Goal: Task Accomplishment & Management: Manage account settings

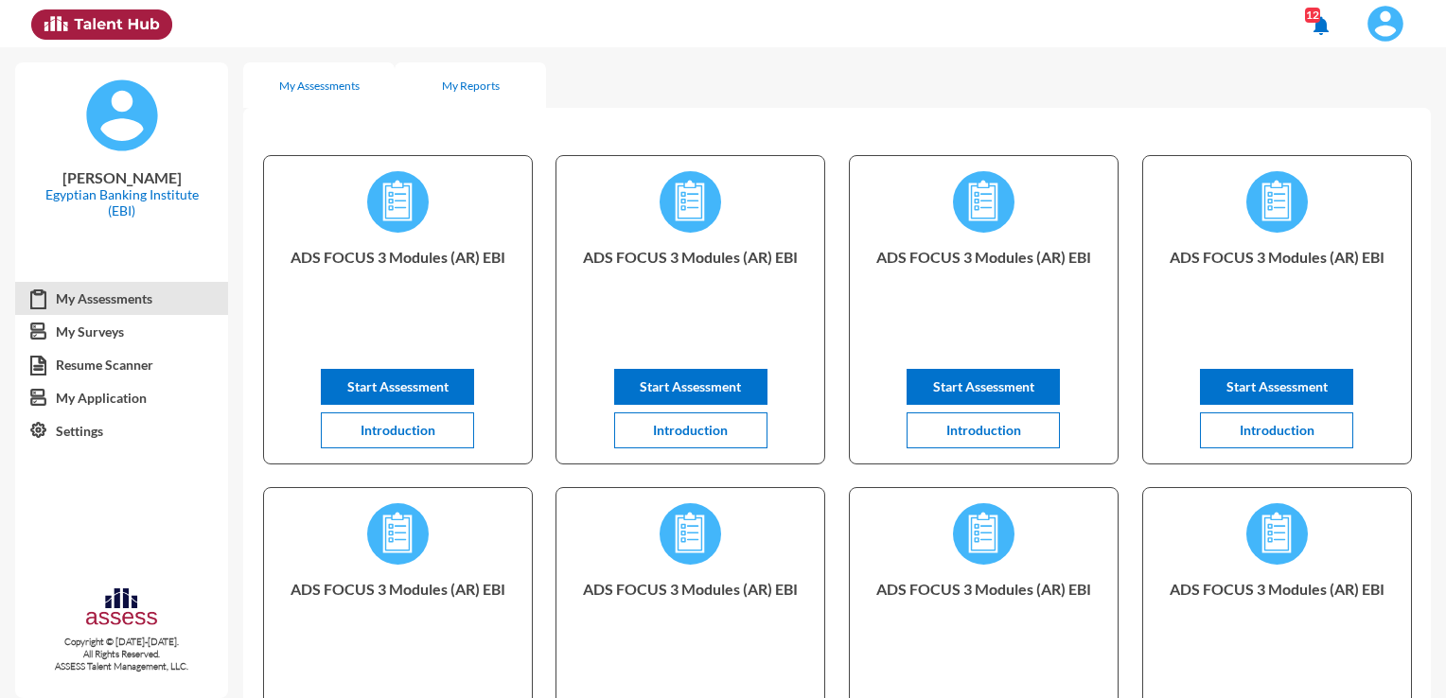
click at [473, 79] on div "My Reports" at bounding box center [471, 86] width 58 height 14
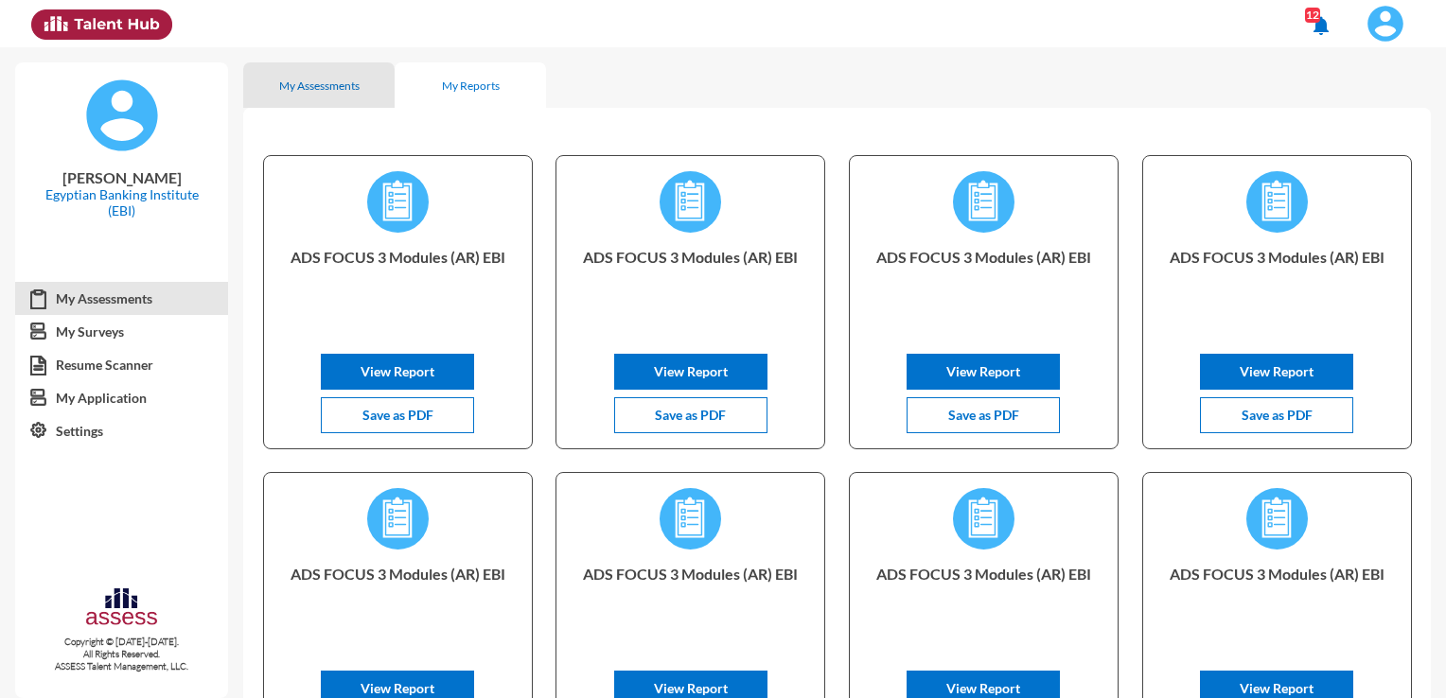
click at [304, 85] on div "My Assessments" at bounding box center [319, 86] width 80 height 14
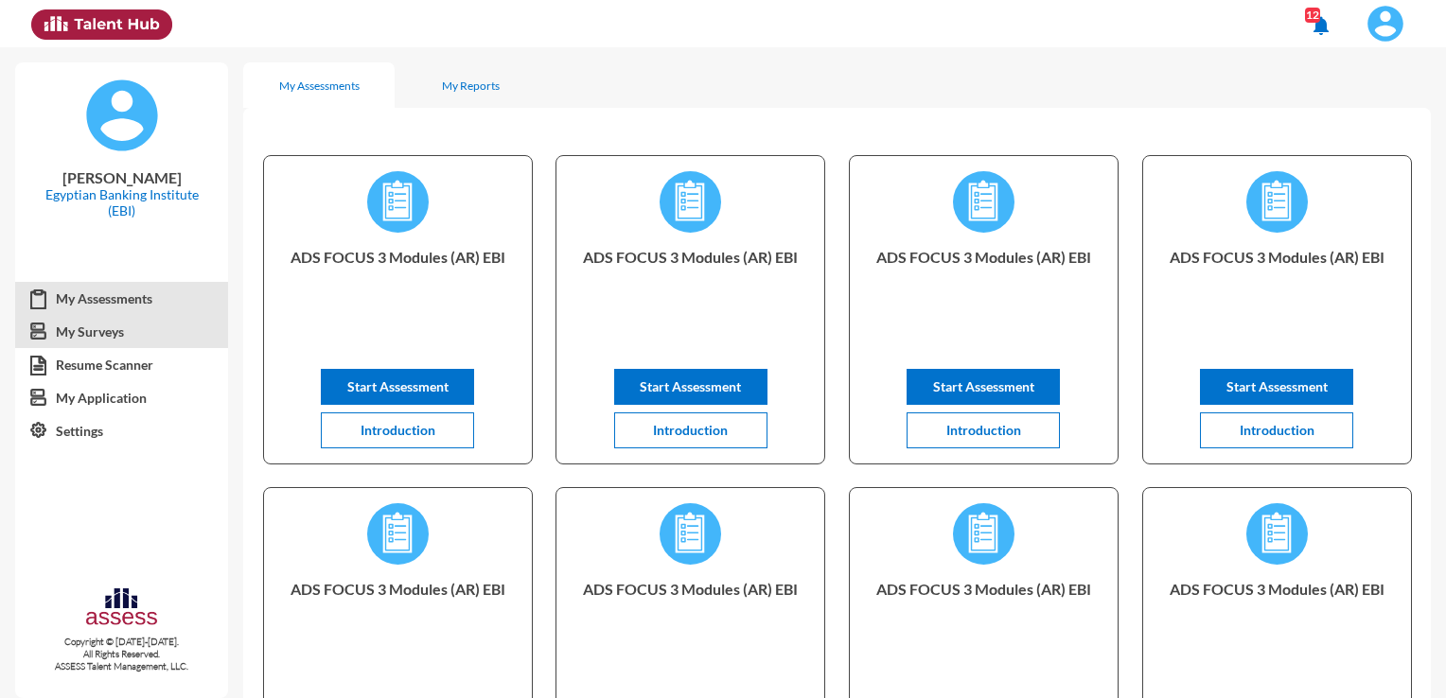
click at [75, 330] on link "My Surveys" at bounding box center [121, 332] width 213 height 34
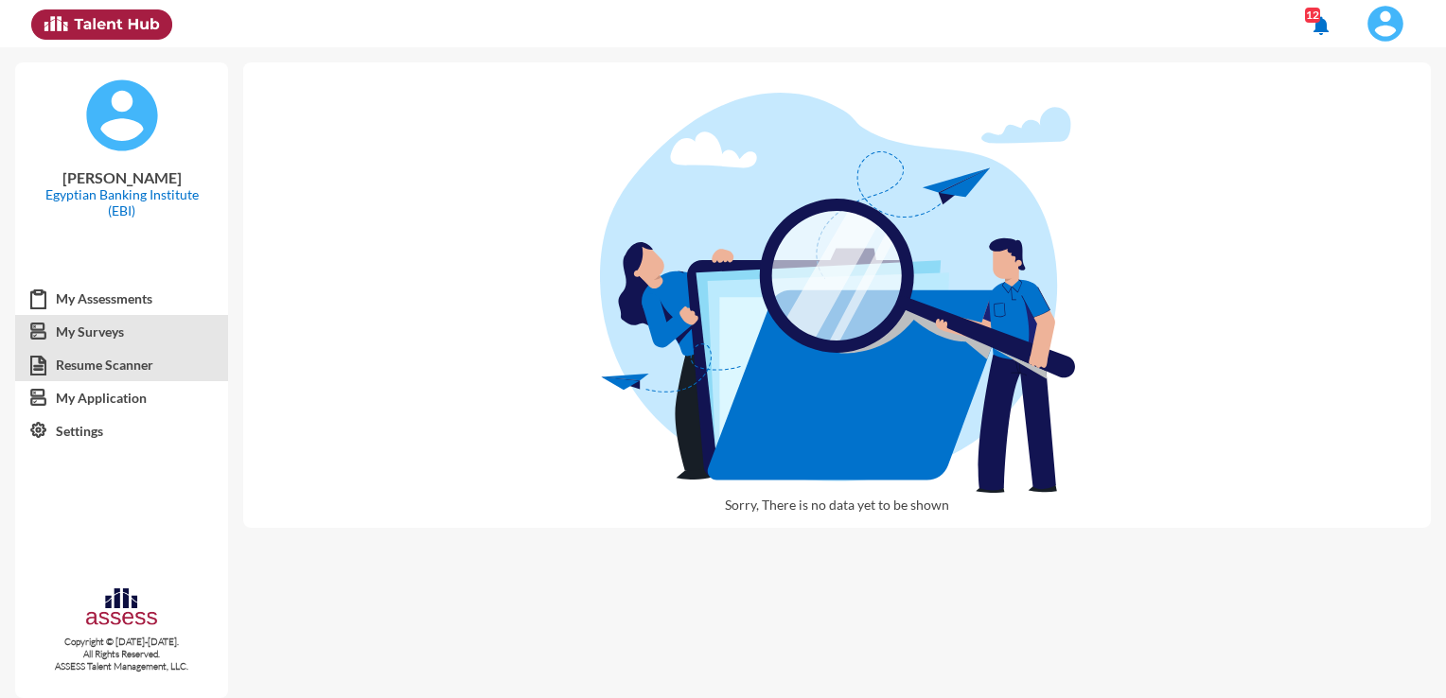
click at [117, 366] on link "Resume Scanner" at bounding box center [121, 365] width 213 height 34
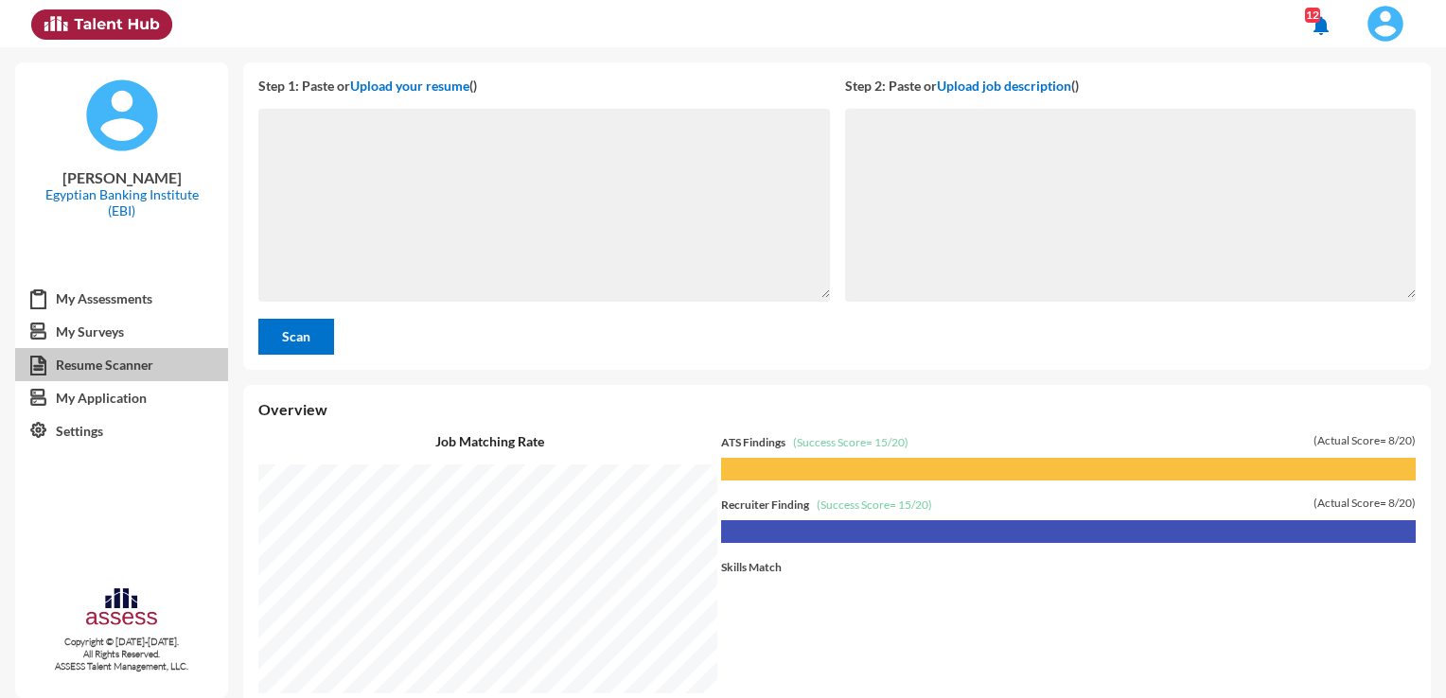
scroll to position [651, 1193]
click at [142, 400] on link "My Application" at bounding box center [121, 398] width 213 height 34
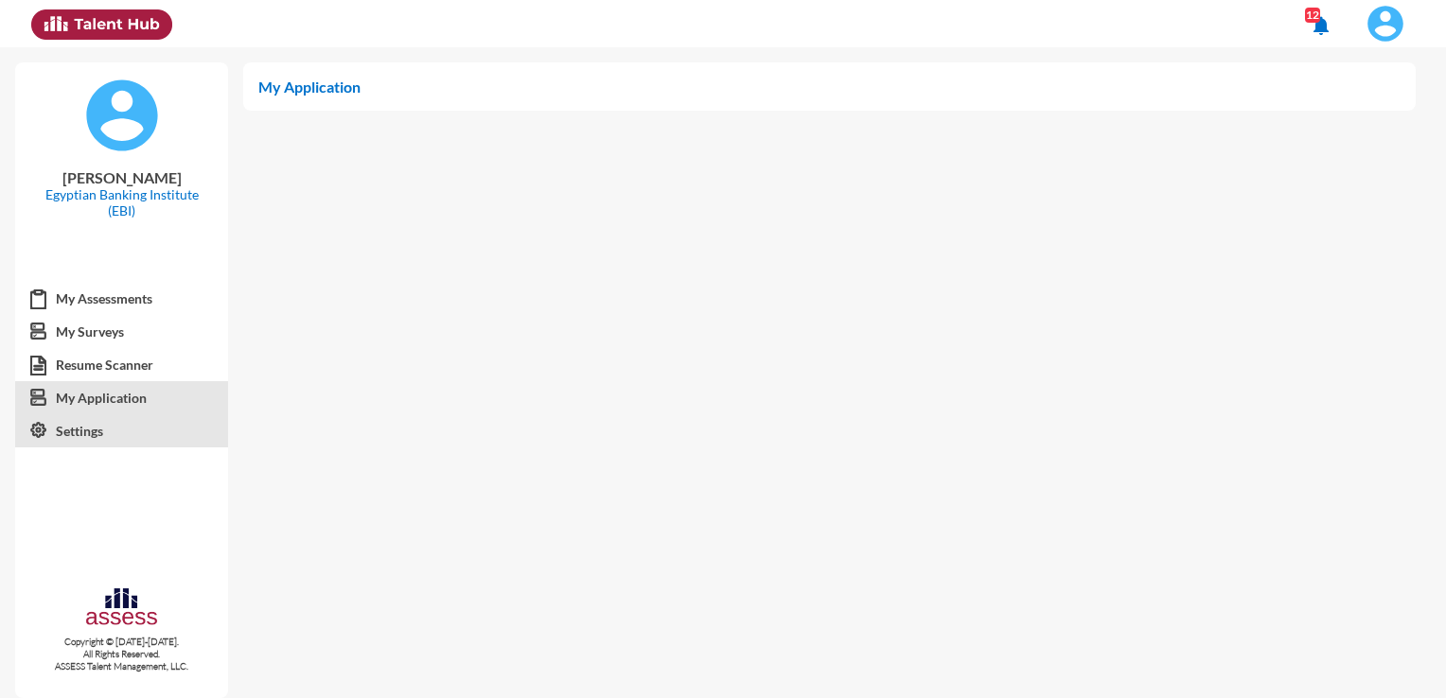
click at [102, 431] on link "Settings" at bounding box center [121, 431] width 213 height 34
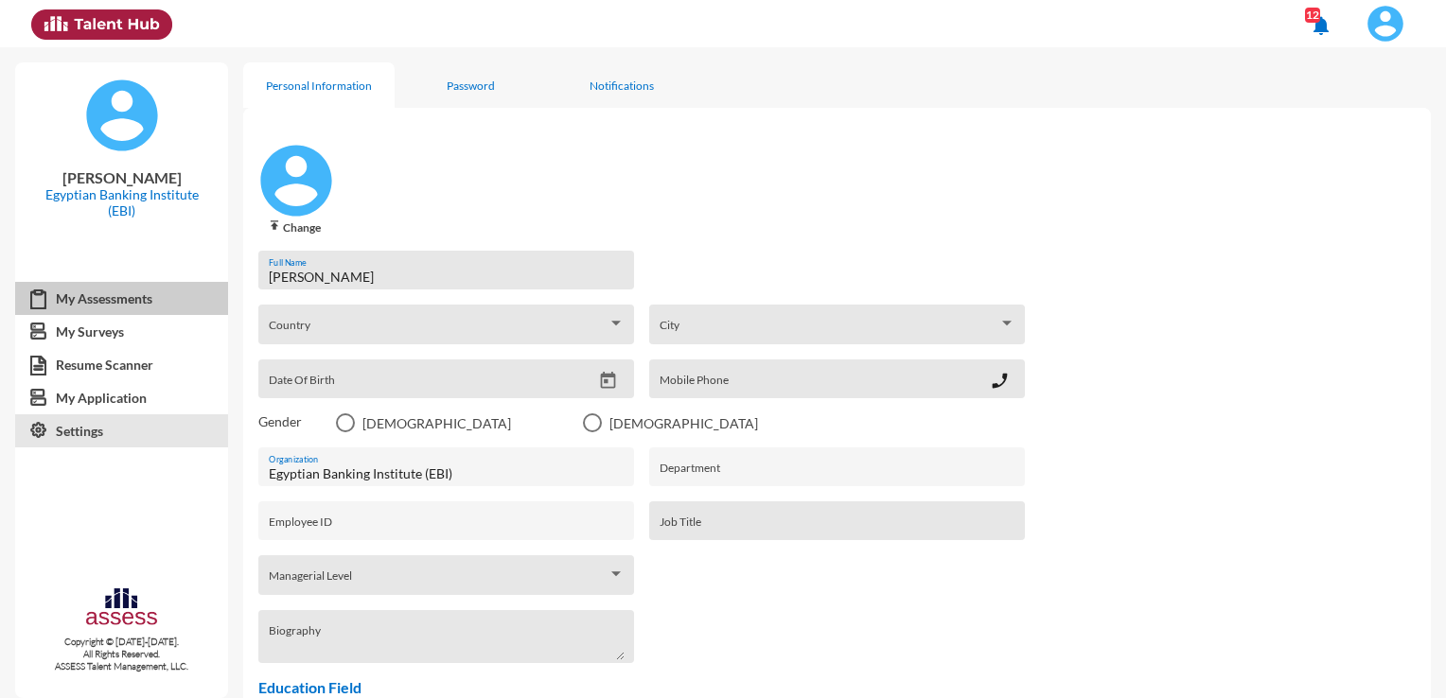
click at [75, 299] on link "My Assessments" at bounding box center [121, 299] width 213 height 34
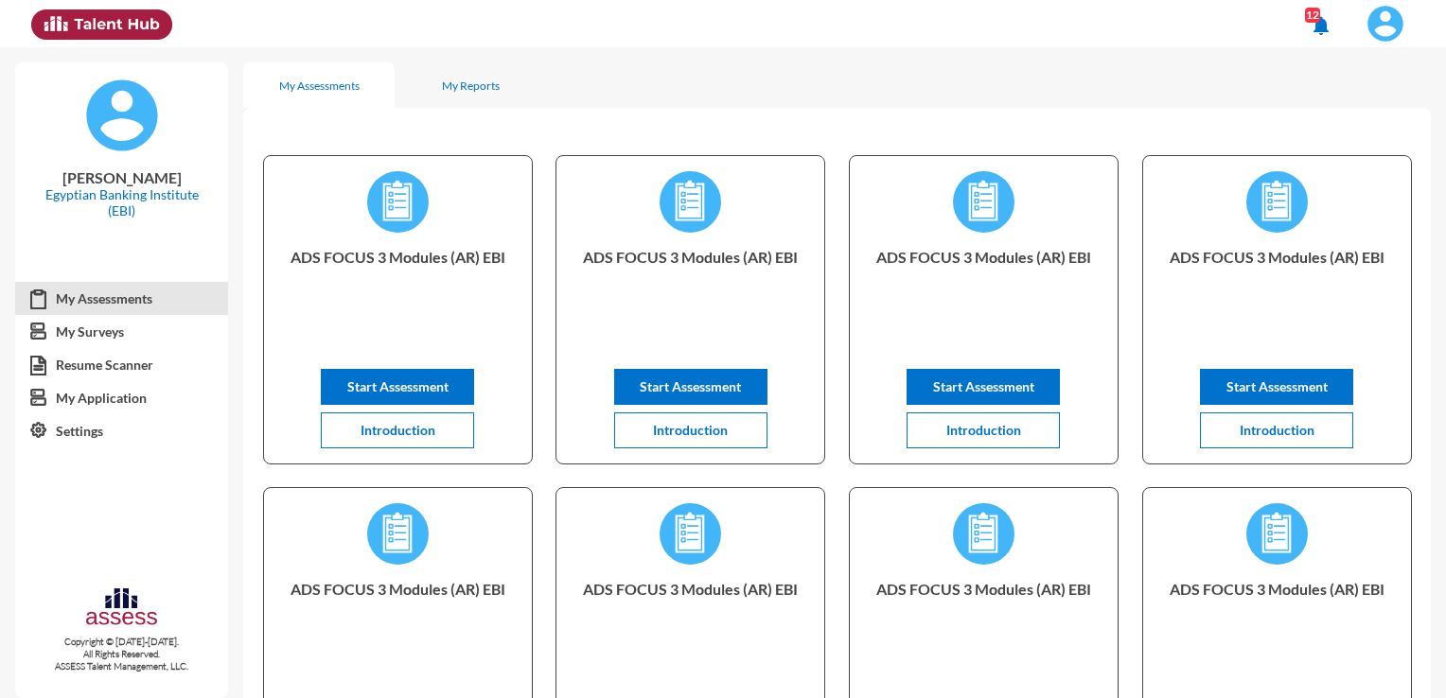
drag, startPoint x: 726, startPoint y: 99, endPoint x: 611, endPoint y: 112, distance: 115.1
click at [648, 115] on div "ADS FOCUS 3 Modules (AR) EBI Start Assessment Introduction ADS FOCUS 3 Modules …" at bounding box center [836, 502] width 1187 height 789
click at [446, 96] on div "My Reports" at bounding box center [470, 84] width 151 height 45
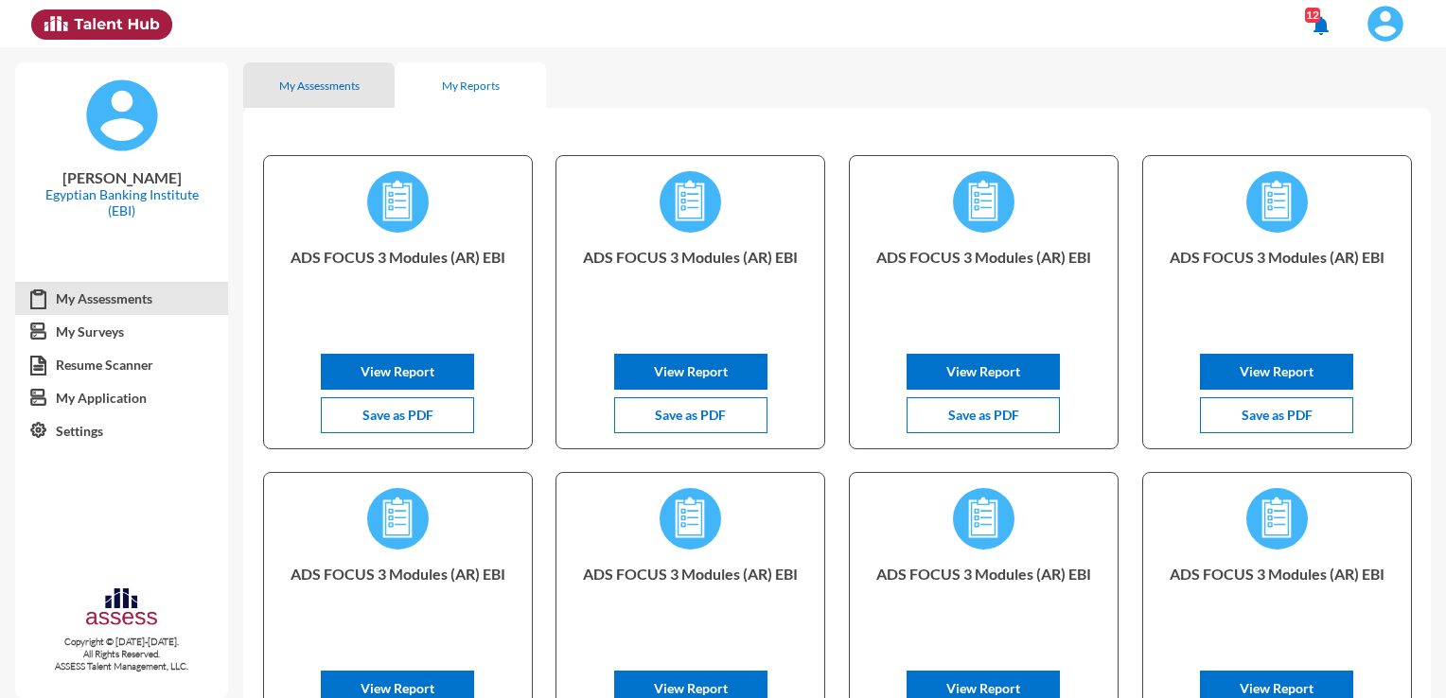
click at [316, 94] on div "My Assessments" at bounding box center [318, 84] width 151 height 45
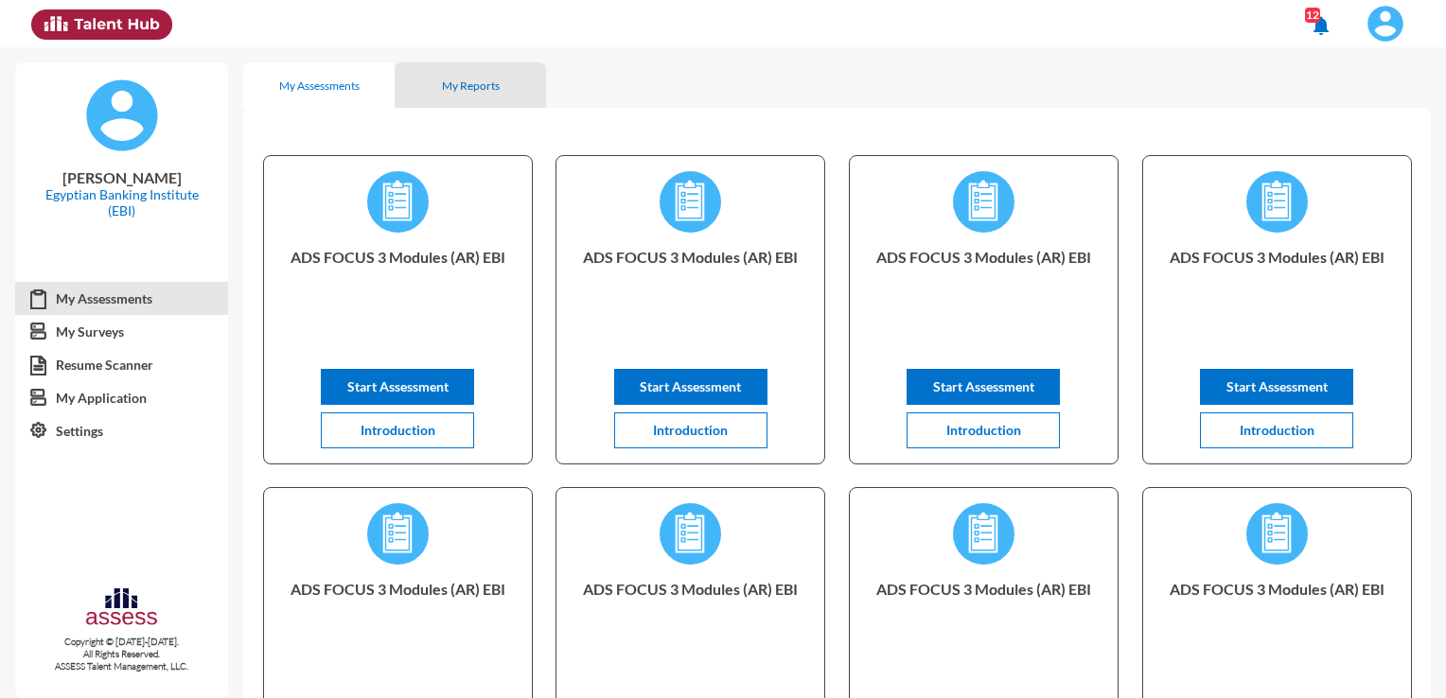
click at [461, 85] on div "My Reports" at bounding box center [471, 86] width 58 height 14
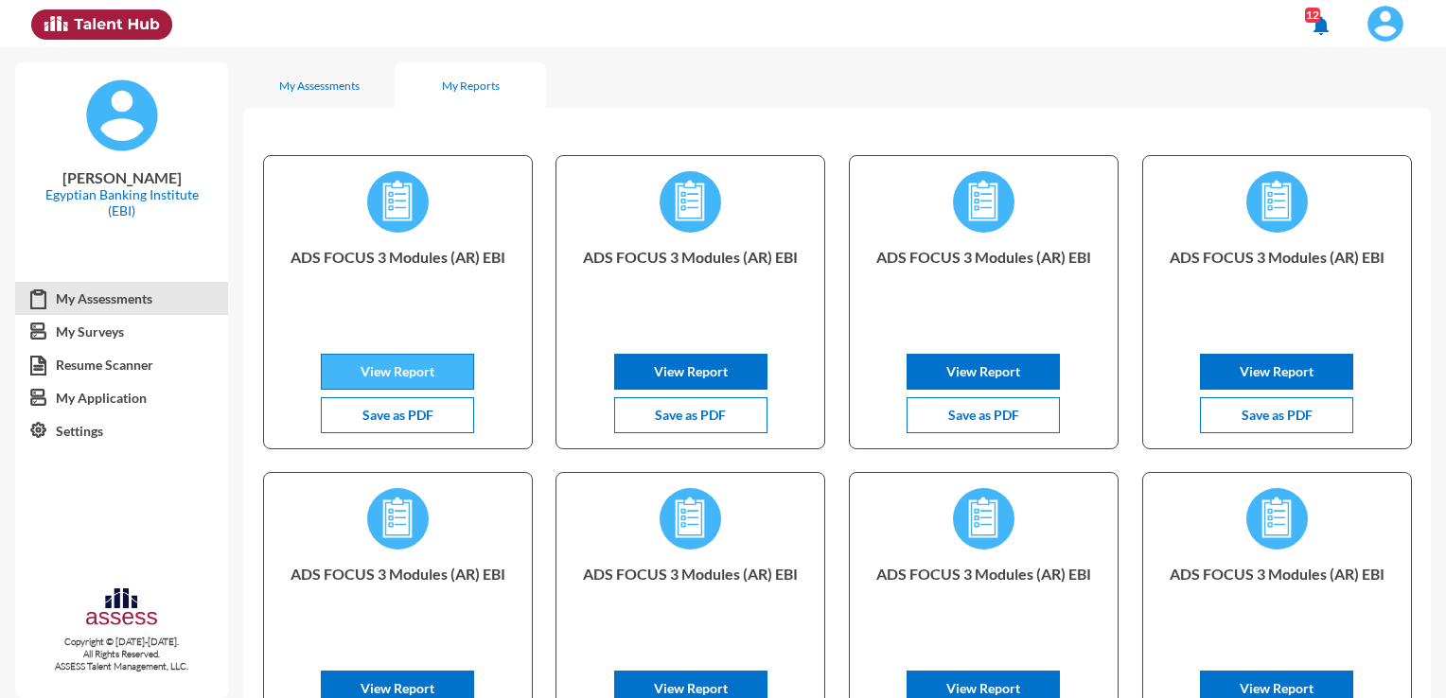
click at [417, 372] on span "View Report" at bounding box center [397, 371] width 74 height 16
click at [106, 19] on img at bounding box center [101, 24] width 140 height 30
click at [1385, 32] on img at bounding box center [1385, 24] width 38 height 38
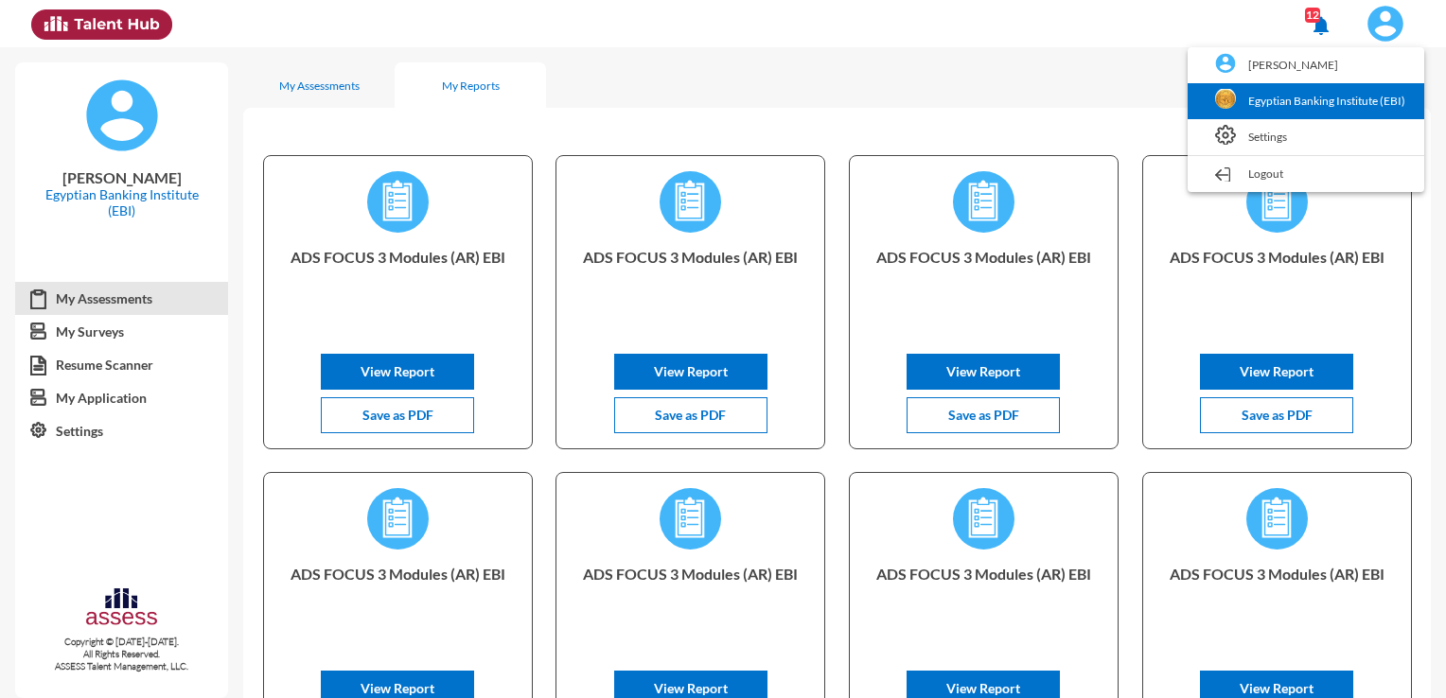
click at [1307, 96] on link "Egyptian Banking Institute (EBI)" at bounding box center [1306, 101] width 218 height 36
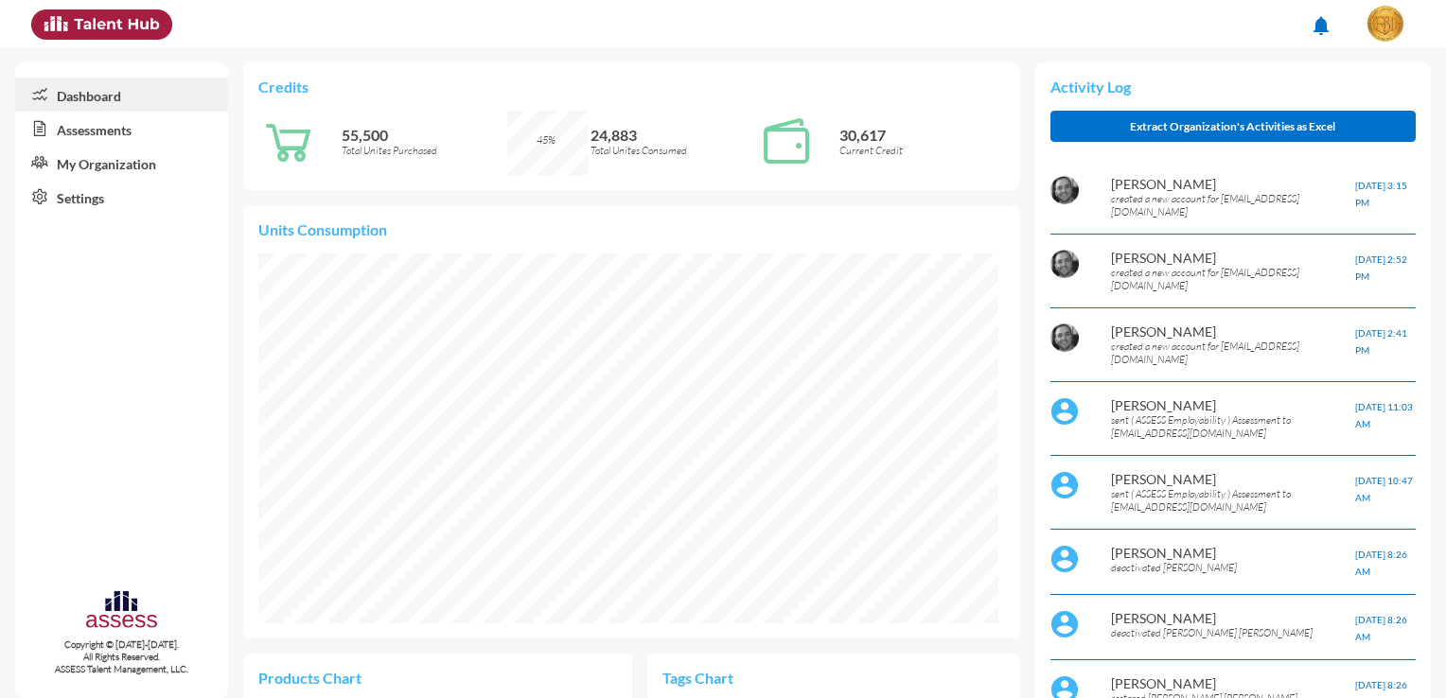
scroll to position [370, 739]
click at [114, 89] on link "Dashboard" at bounding box center [121, 95] width 213 height 34
click at [106, 132] on link "Assessments" at bounding box center [121, 129] width 213 height 34
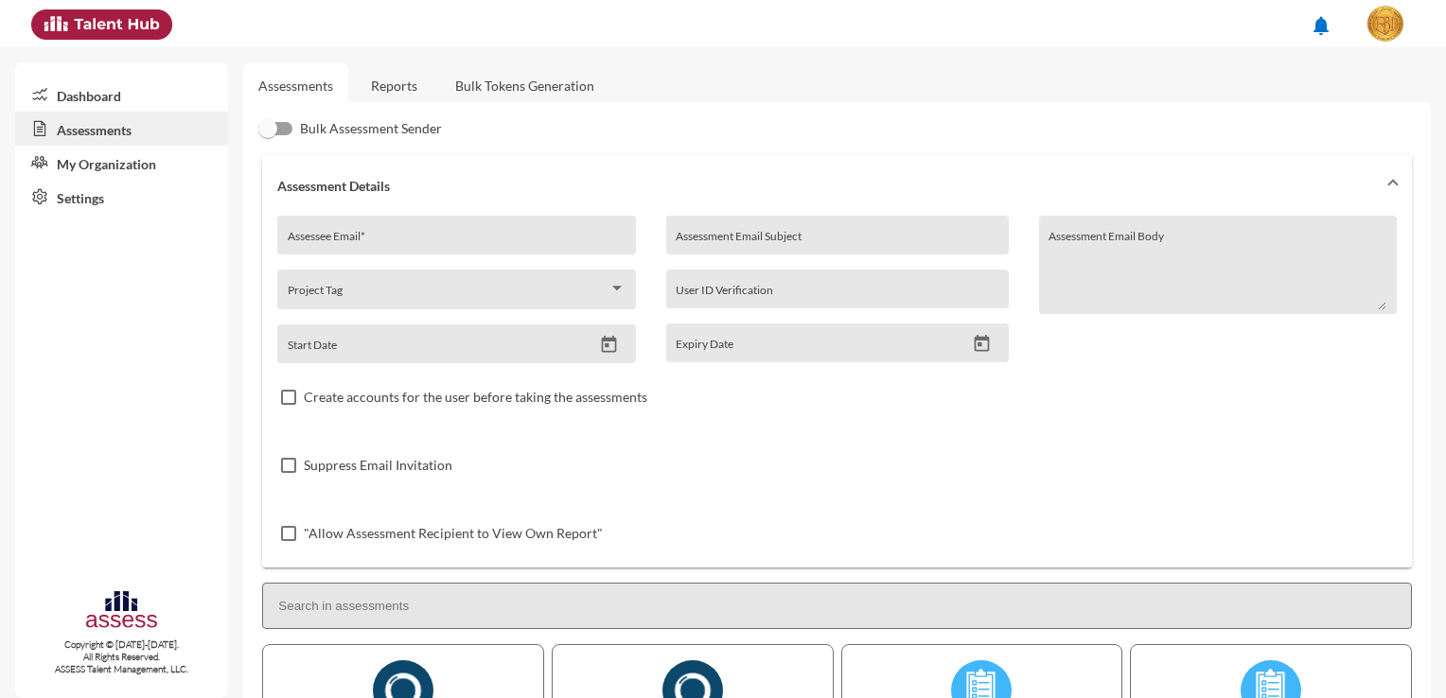
click at [365, 78] on link "Reports" at bounding box center [394, 85] width 77 height 46
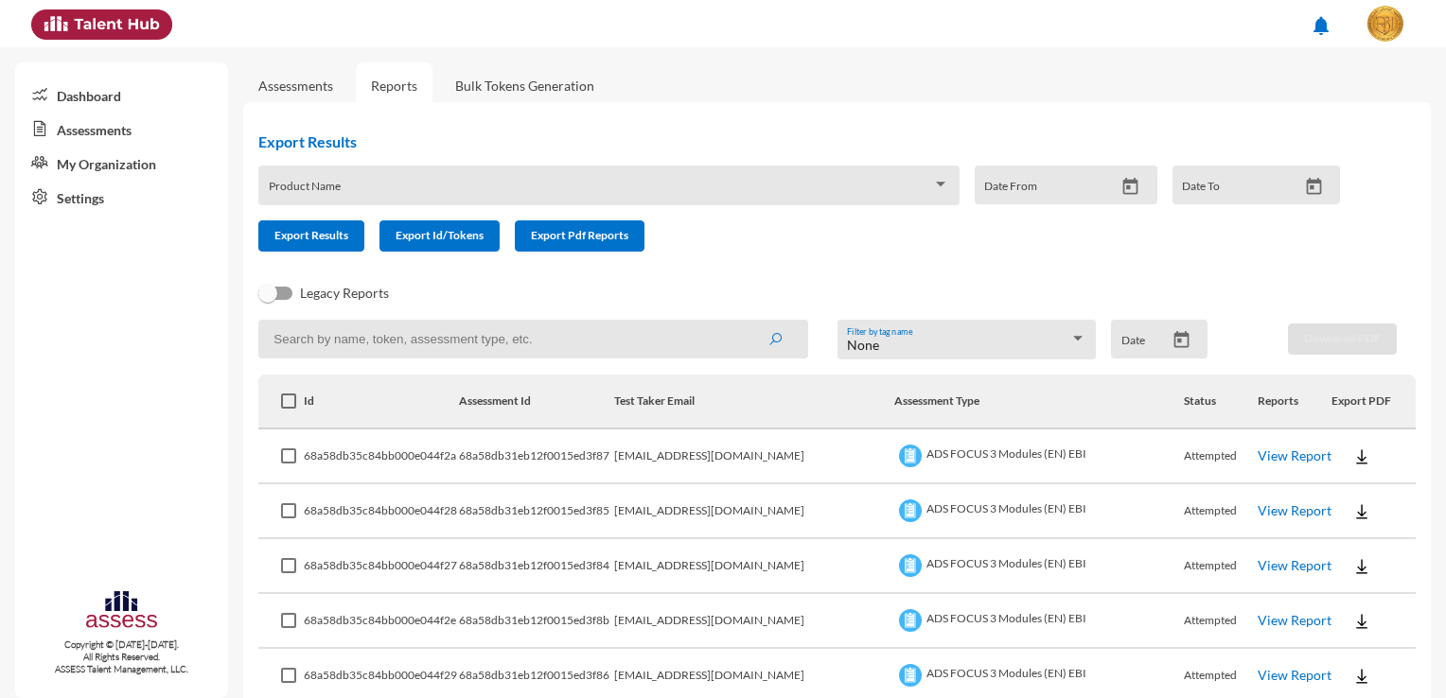
click at [339, 174] on div "Product Name" at bounding box center [608, 186] width 700 height 40
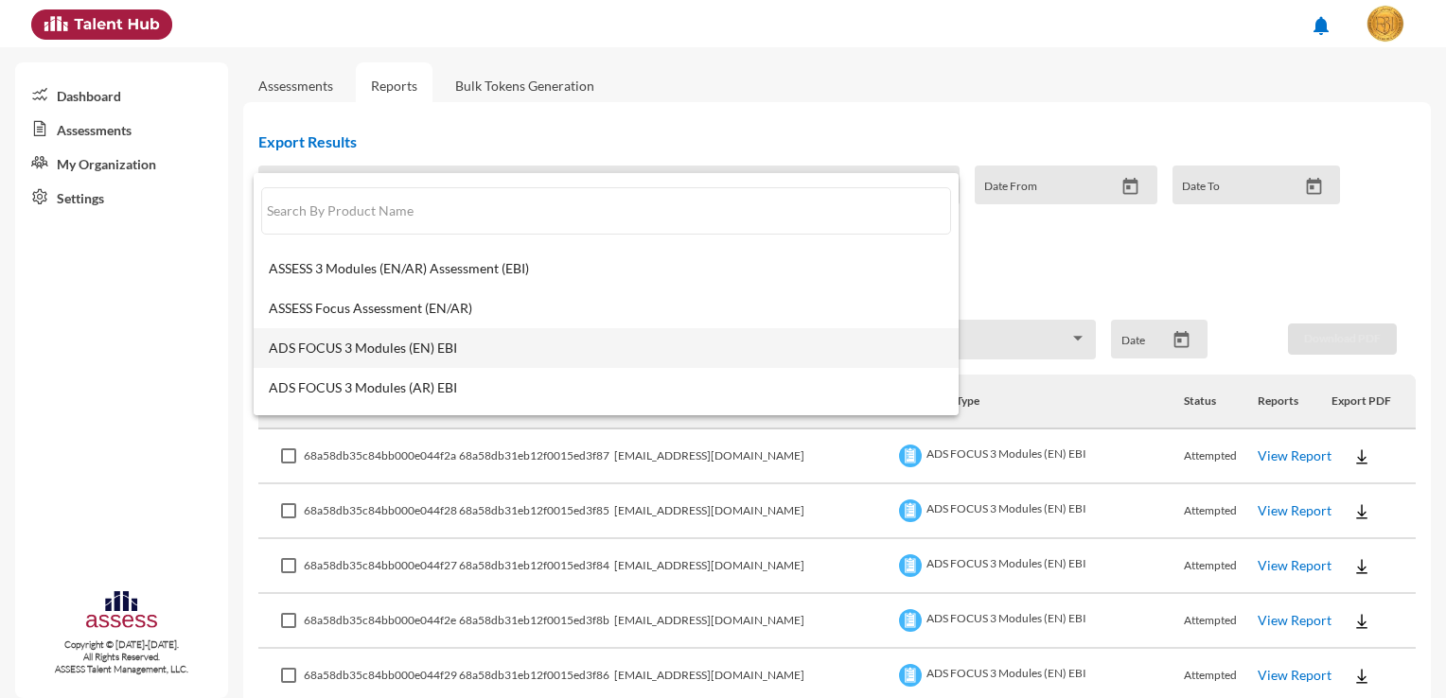
click at [443, 341] on span "ADS FOCUS 3 Modules (EN) EBI" at bounding box center [606, 348] width 675 height 15
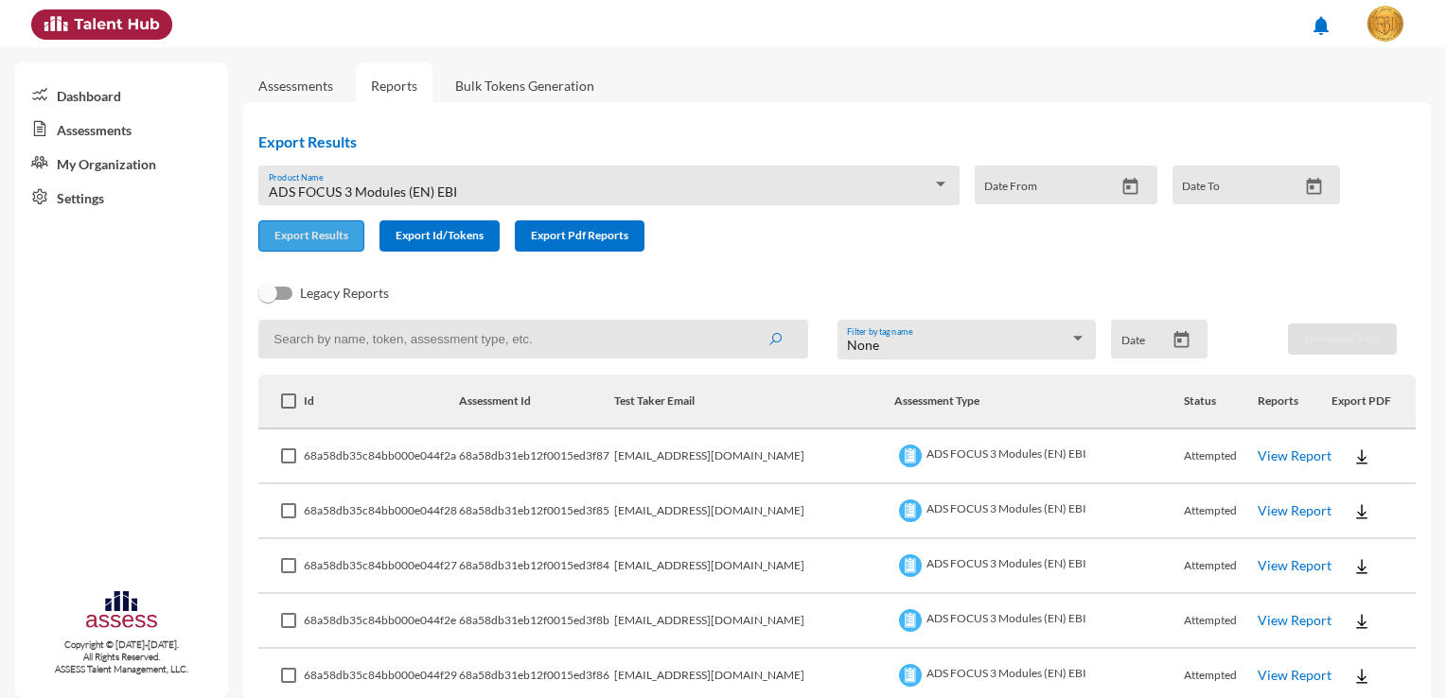
click at [294, 245] on button "Export Results" at bounding box center [311, 235] width 106 height 31
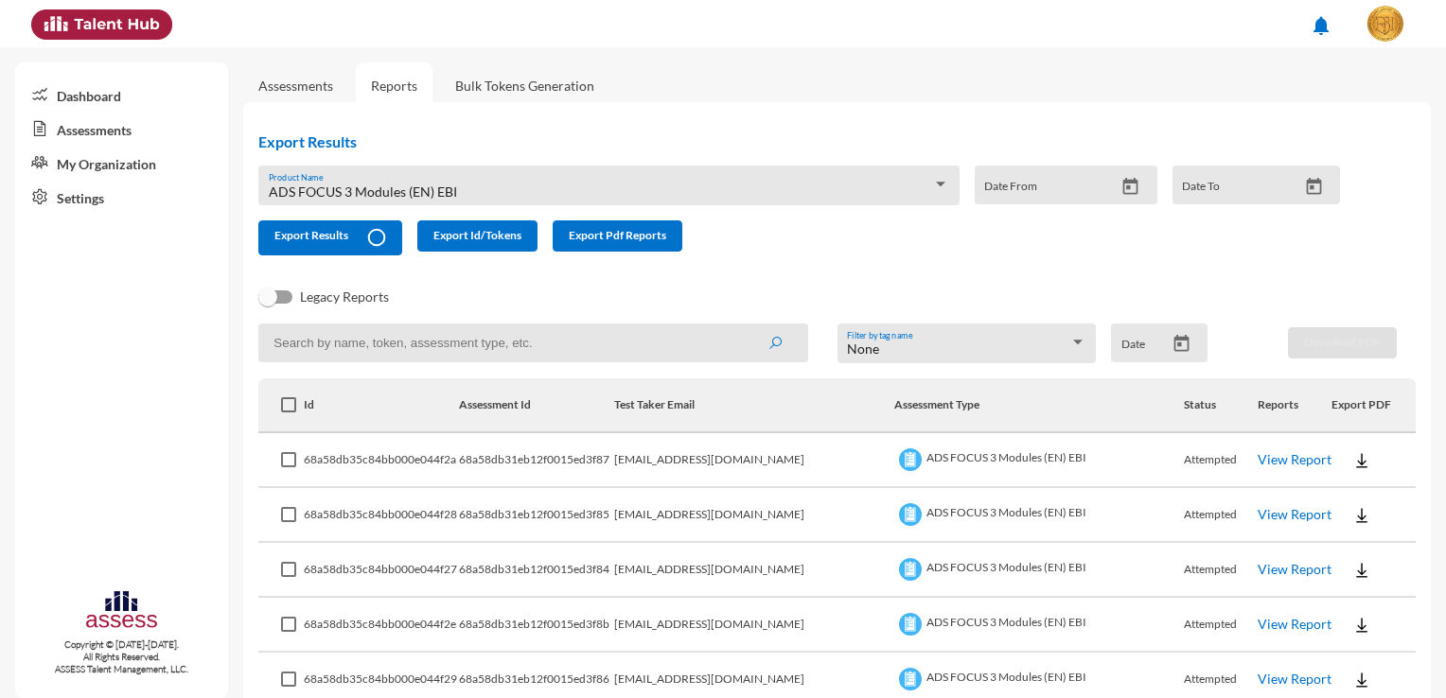
drag, startPoint x: 602, startPoint y: 95, endPoint x: 535, endPoint y: 81, distance: 68.5
click at [602, 95] on link "Bulk Tokens Generation" at bounding box center [524, 85] width 169 height 46
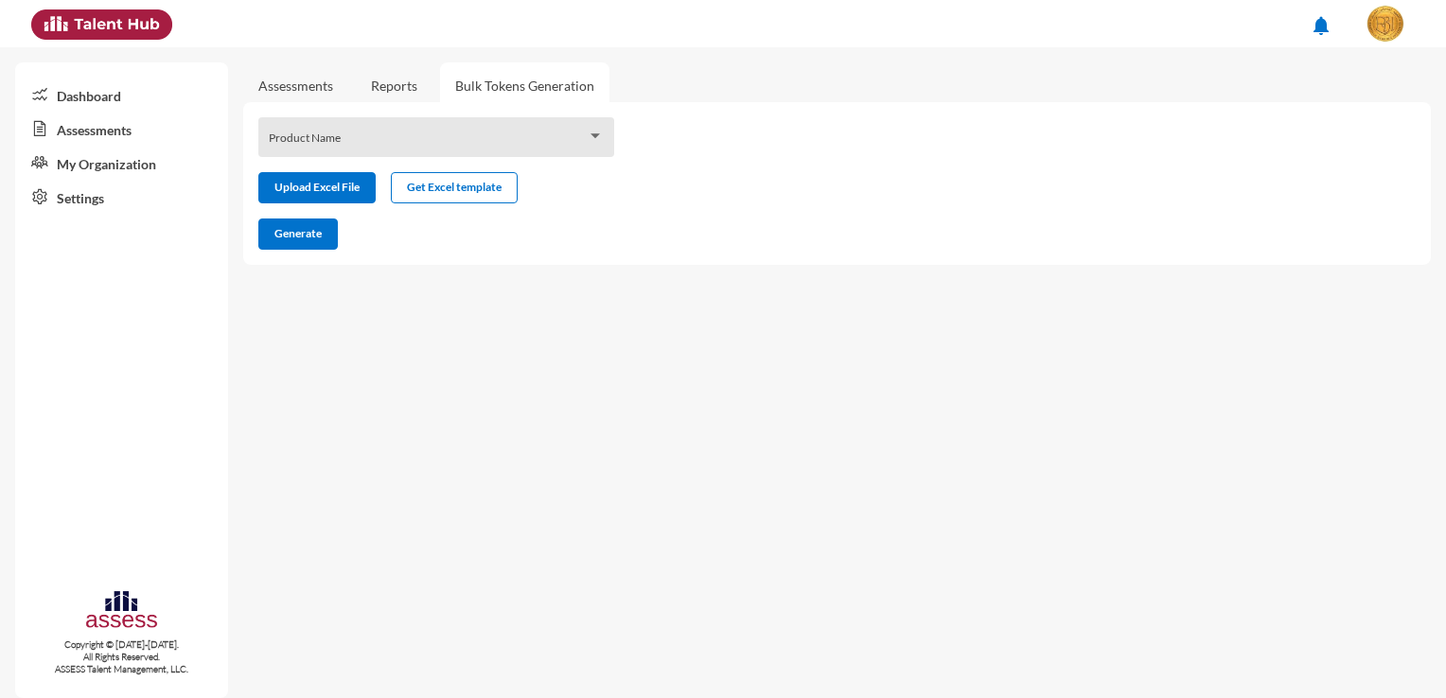
click at [398, 85] on link "Reports" at bounding box center [394, 85] width 77 height 46
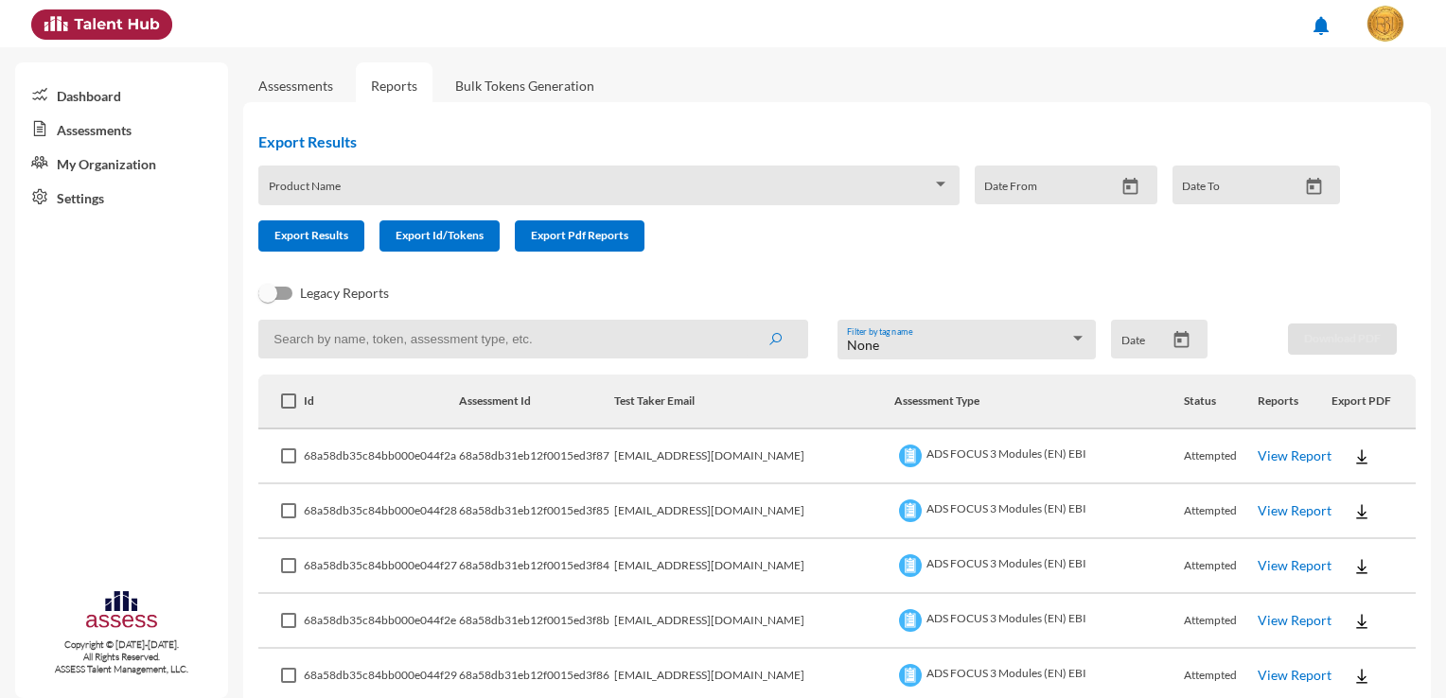
drag, startPoint x: 738, startPoint y: 100, endPoint x: 741, endPoint y: 88, distance: 12.6
click at [1375, 21] on img at bounding box center [1385, 24] width 38 height 38
click at [1375, 21] on div at bounding box center [723, 349] width 1446 height 698
click at [594, 247] on button "Export Pdf Reports" at bounding box center [580, 235] width 130 height 31
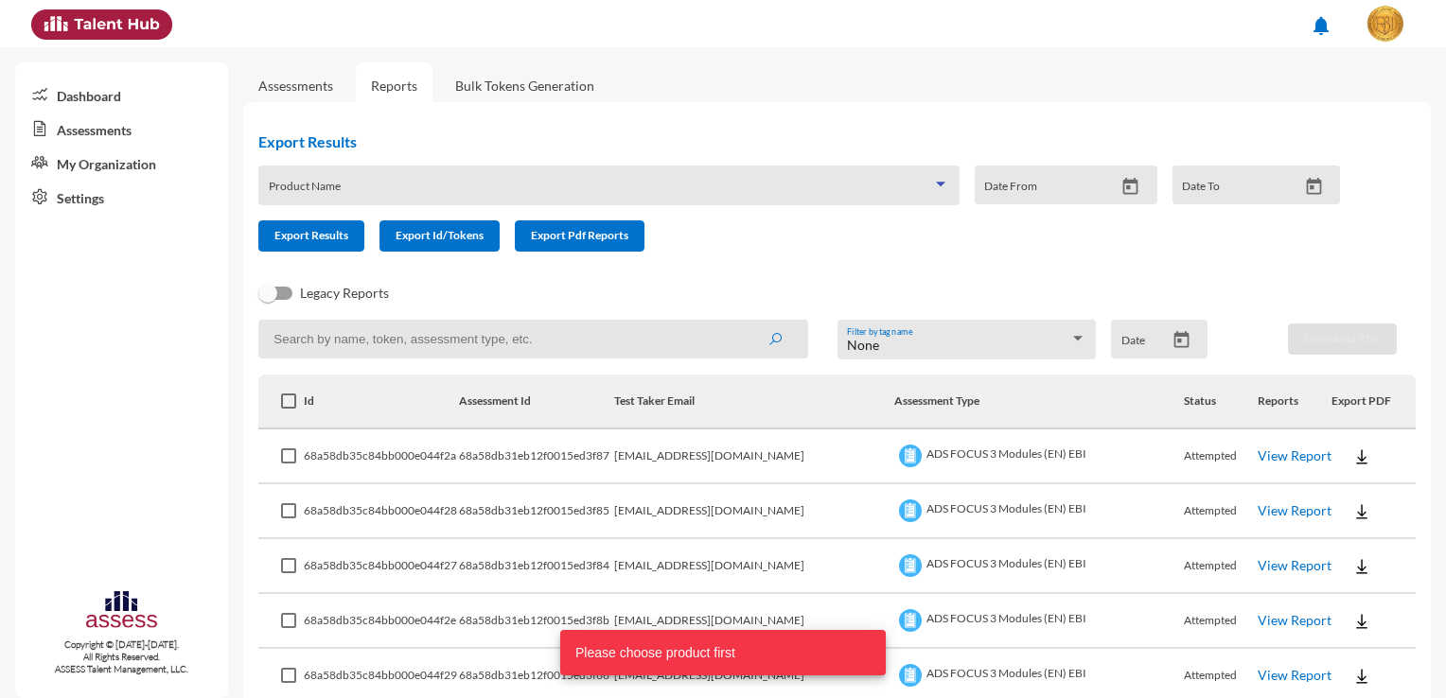
click at [376, 194] on span at bounding box center [600, 192] width 663 height 15
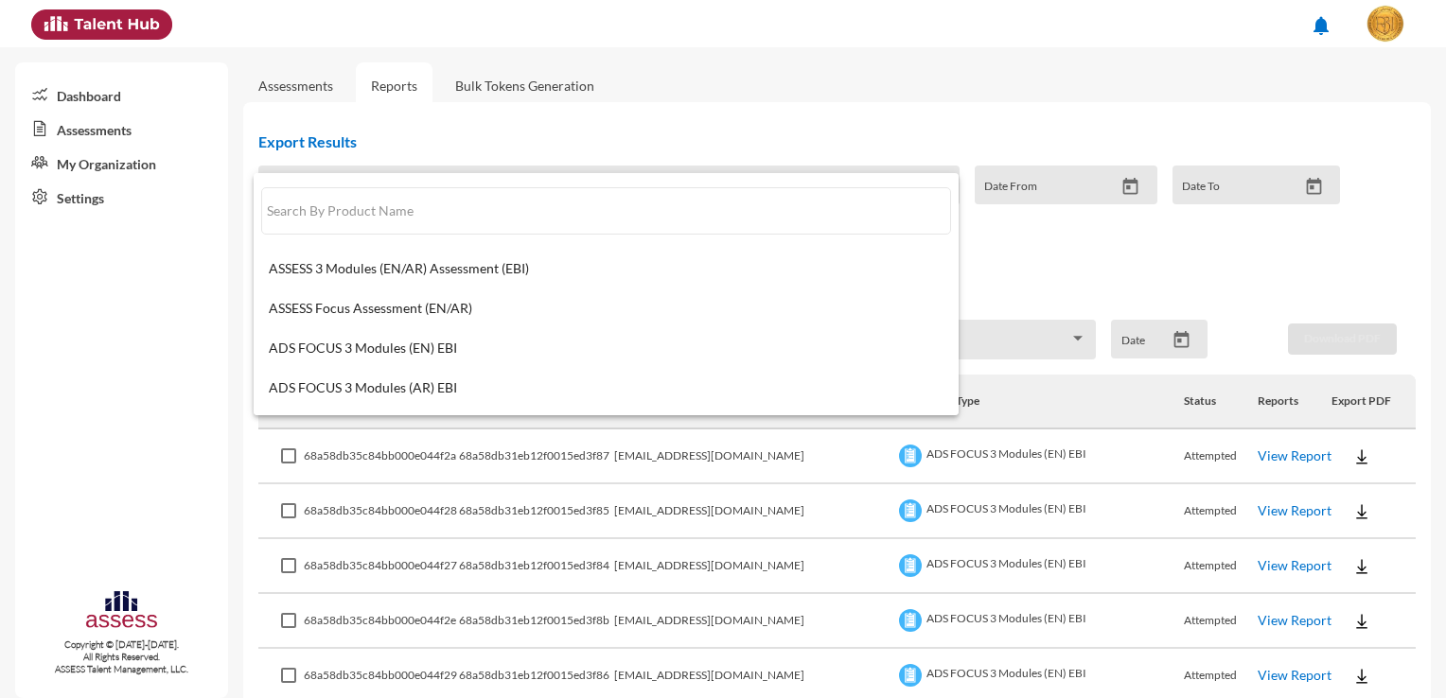
click at [768, 96] on div at bounding box center [723, 349] width 1446 height 698
